Goal: Check status: Check status

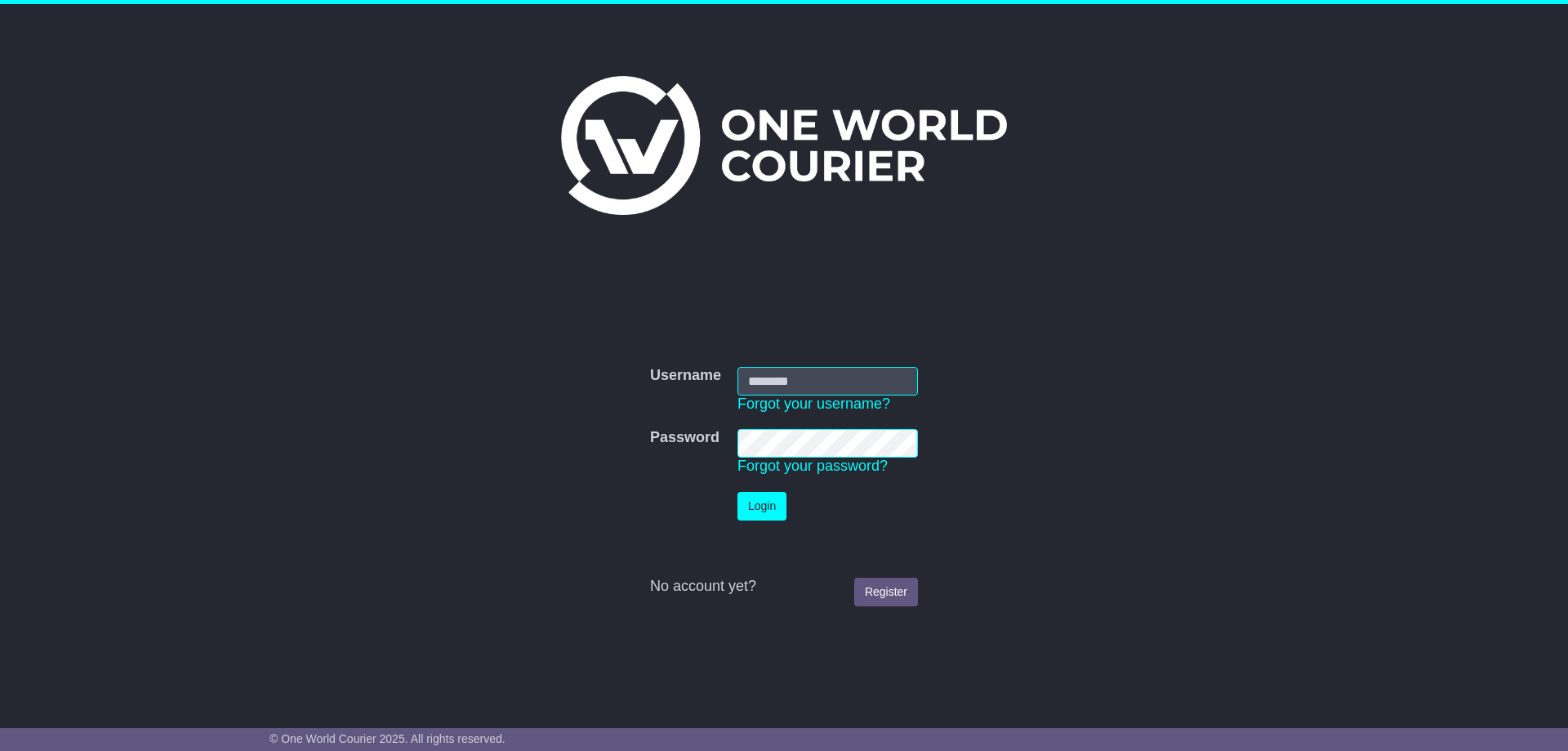
type input "**********"
click at [771, 504] on button "Login" at bounding box center [762, 506] width 49 height 29
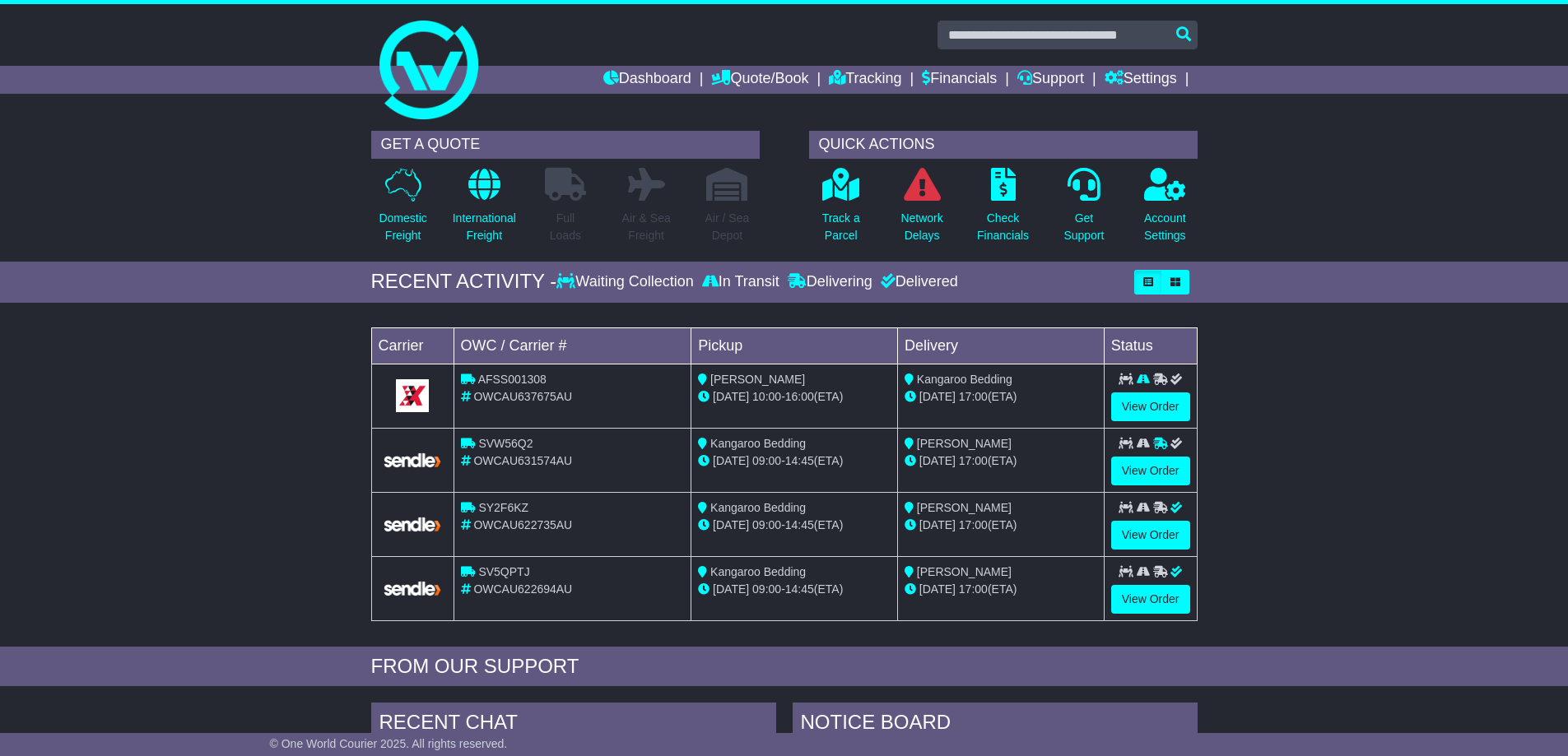
click at [521, 379] on span "AFSS001308" at bounding box center [512, 379] width 68 height 13
click at [1163, 401] on link "View Order" at bounding box center [1151, 406] width 79 height 29
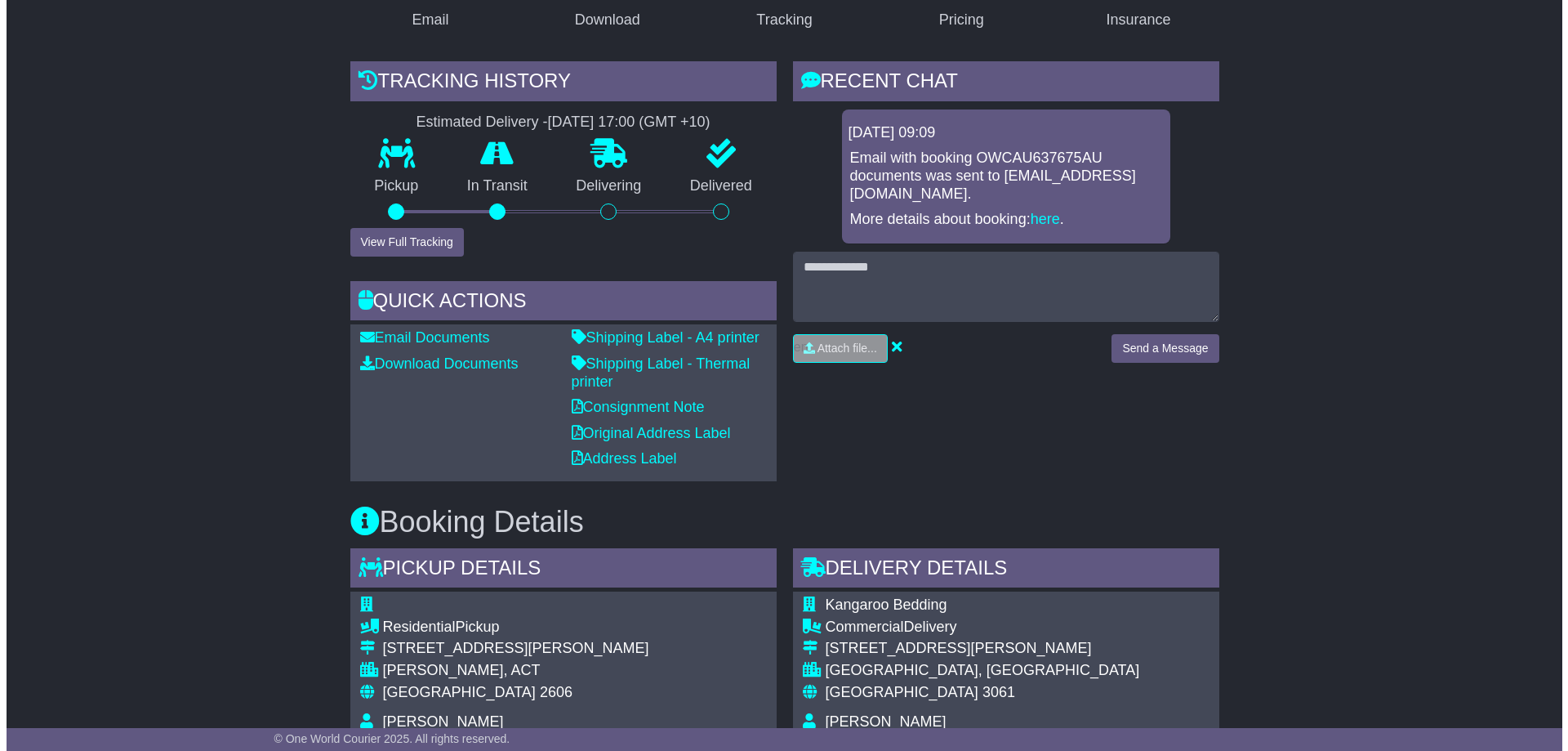
scroll to position [82, 0]
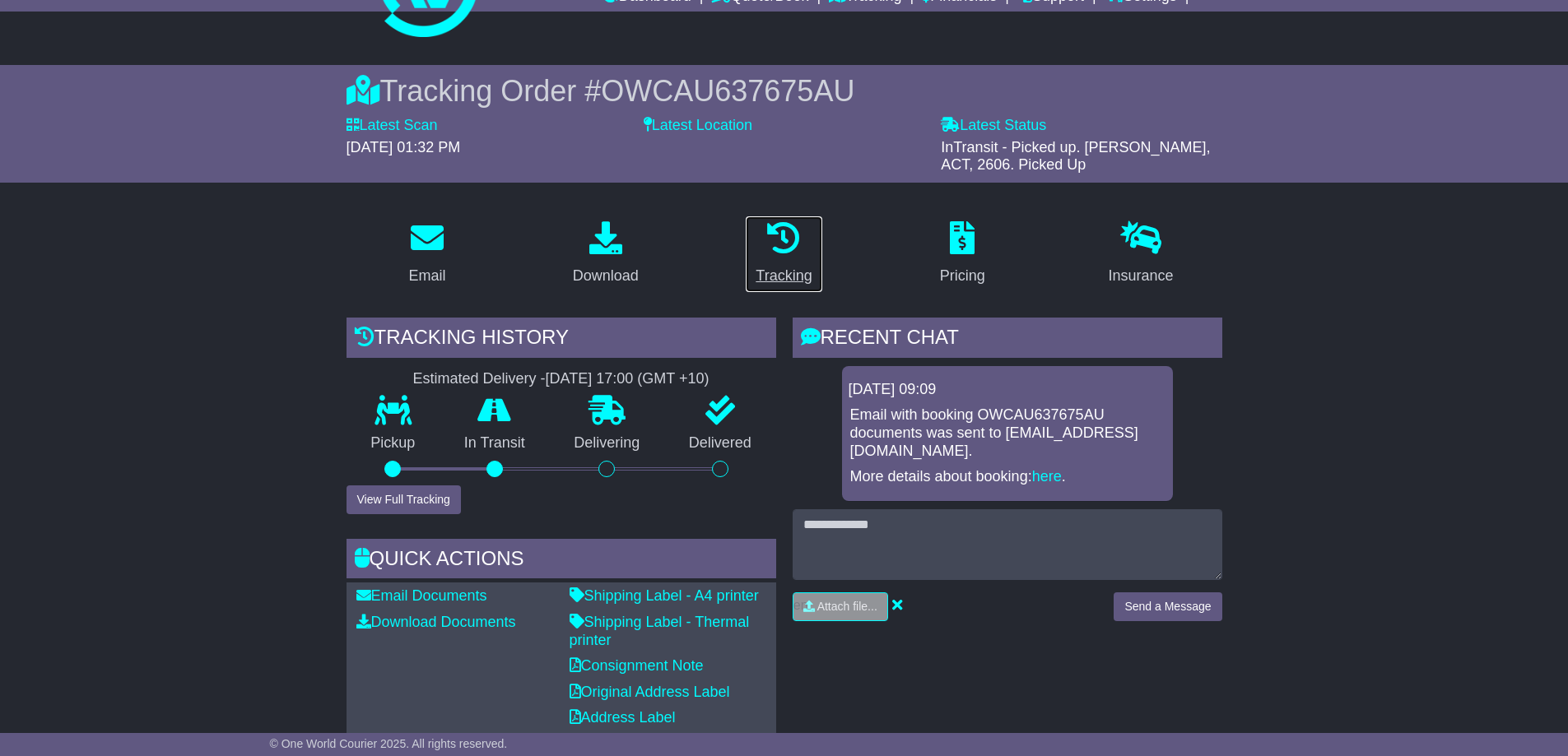
click at [783, 263] on link "Tracking" at bounding box center [784, 254] width 77 height 77
